Goal: Task Accomplishment & Management: Complete application form

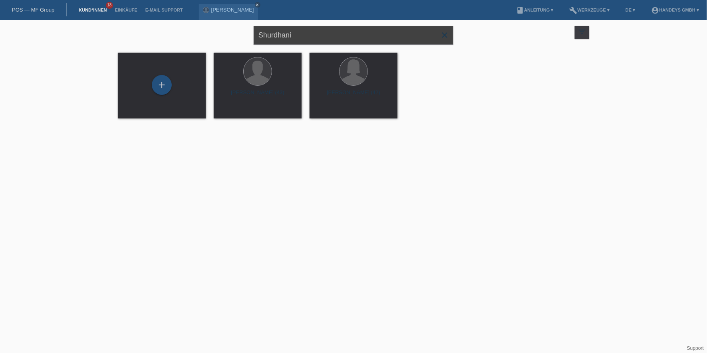
drag, startPoint x: 330, startPoint y: 39, endPoint x: 104, endPoint y: 7, distance: 228.2
click at [116, 20] on body "POS — MF Group Kund*innen 18 Einkäufe E-Mail Support Hanife Shurdhani Zubaku cl…" at bounding box center [353, 74] width 707 height 109
type input "wunderlin elisa"
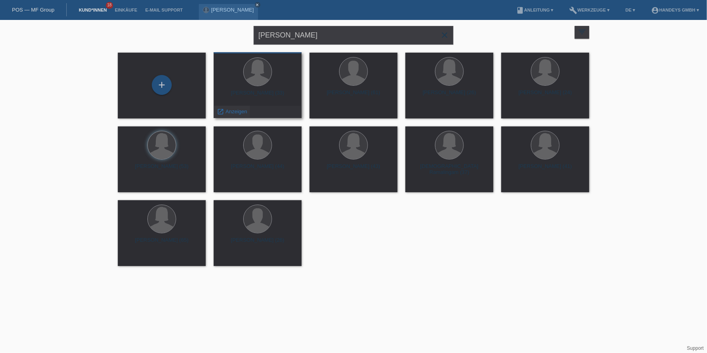
click at [242, 114] on span "Anzeigen" at bounding box center [237, 112] width 22 height 6
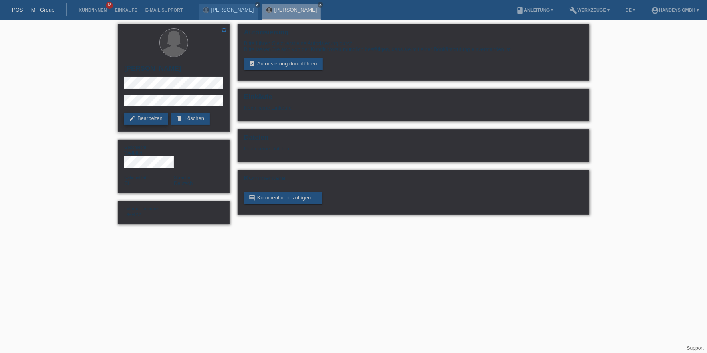
click at [153, 119] on link "edit Bearbeiten" at bounding box center [146, 119] width 44 height 12
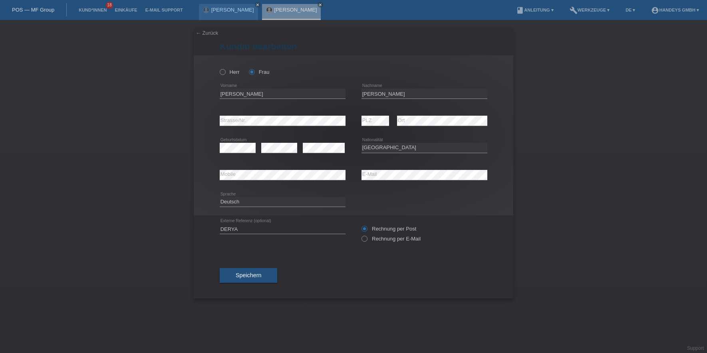
select select "CH"
click at [260, 273] on span "Speichern" at bounding box center [249, 275] width 26 height 6
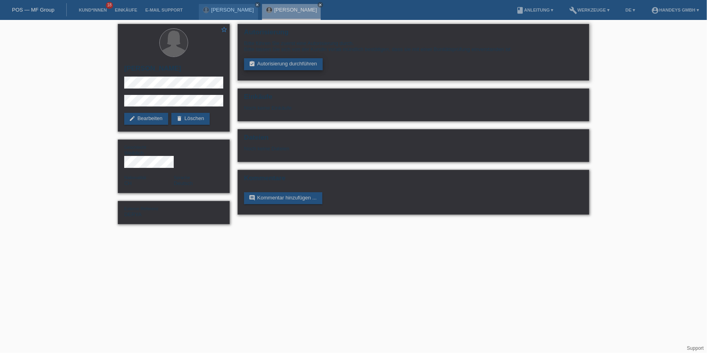
click at [286, 64] on link "assignment_turned_in Autorisierung durchführen" at bounding box center [283, 64] width 79 height 12
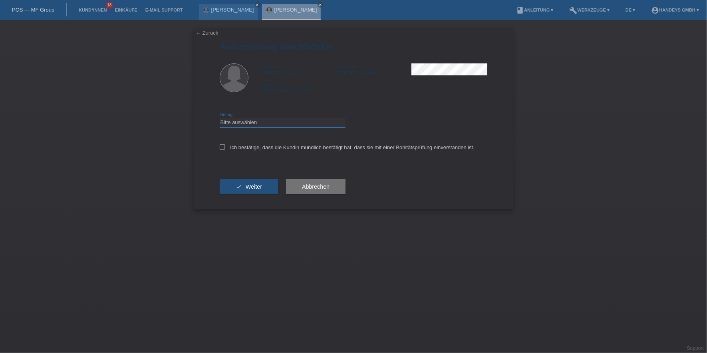
click at [244, 118] on select "Bitte auswählen CHF 1.00 - CHF 499.00 CHF 500.00 - CHF 1'999.00 CHF 2'000.00 - …" at bounding box center [283, 123] width 126 height 10
select select "3"
click at [220, 118] on select "Bitte auswählen CHF 1.00 - CHF 499.00 CHF 500.00 - CHF 1'999.00 CHF 2'000.00 - …" at bounding box center [283, 123] width 126 height 10
click at [260, 152] on div "Ich bestätige, dass die Kundin mündlich bestätigt hat, dass sie mit einer Bonit…" at bounding box center [354, 150] width 268 height 27
click at [264, 149] on label "Ich bestätige, dass die Kundin mündlich bestätigt hat, dass sie mit einer Bonit…" at bounding box center [347, 148] width 255 height 6
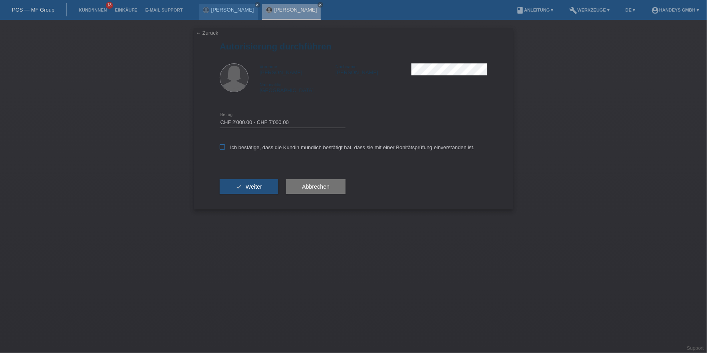
click at [225, 149] on input "Ich bestätige, dass die Kundin mündlich bestätigt hat, dass sie mit einer Bonit…" at bounding box center [222, 147] width 5 height 5
checkbox input "true"
click at [248, 191] on button "check Weiter" at bounding box center [249, 186] width 58 height 15
